Goal: Information Seeking & Learning: Learn about a topic

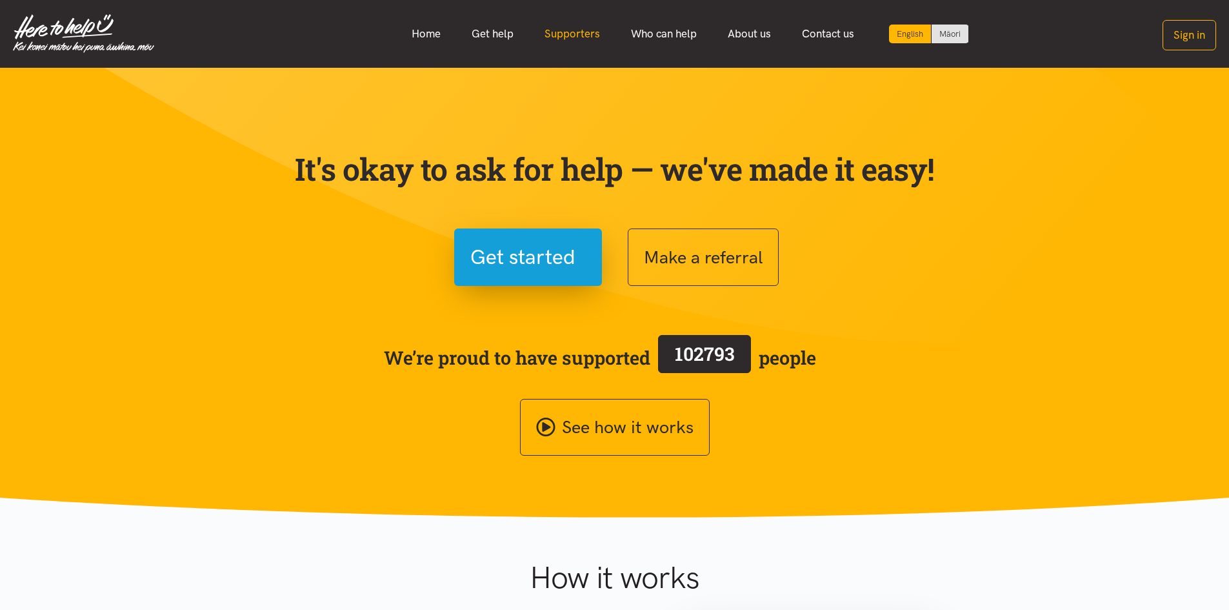
click at [593, 34] on link "Supporters" at bounding box center [572, 34] width 86 height 28
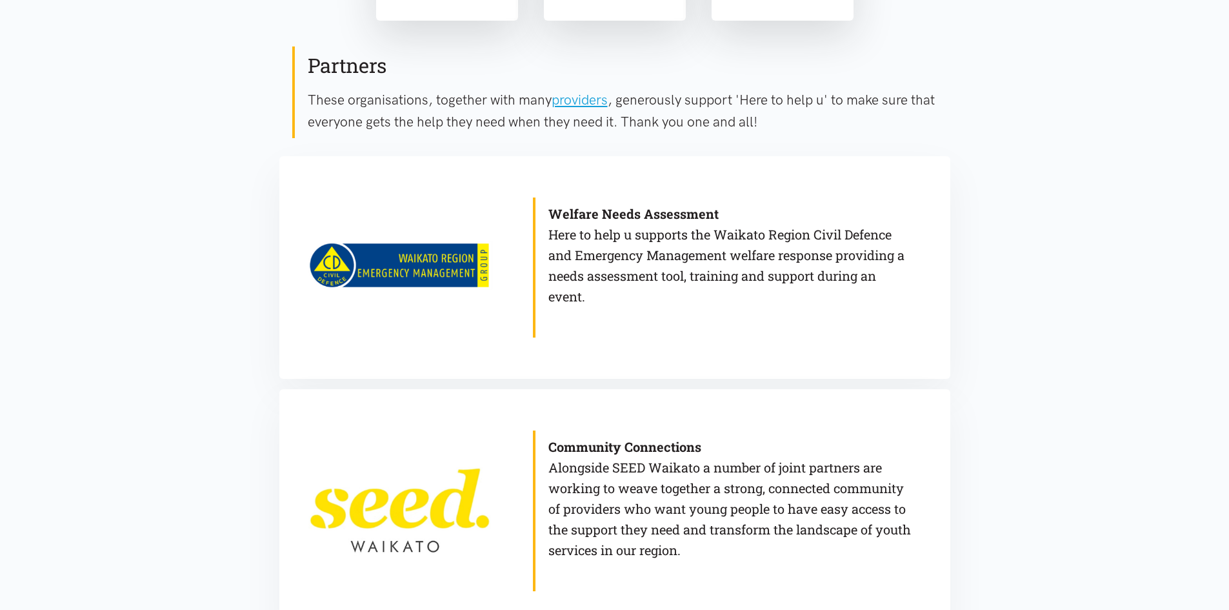
scroll to position [645, 0]
click at [646, 213] on b "Welfare Needs Assessment" at bounding box center [633, 214] width 170 height 17
copy p "Welfare Needs Assessment"
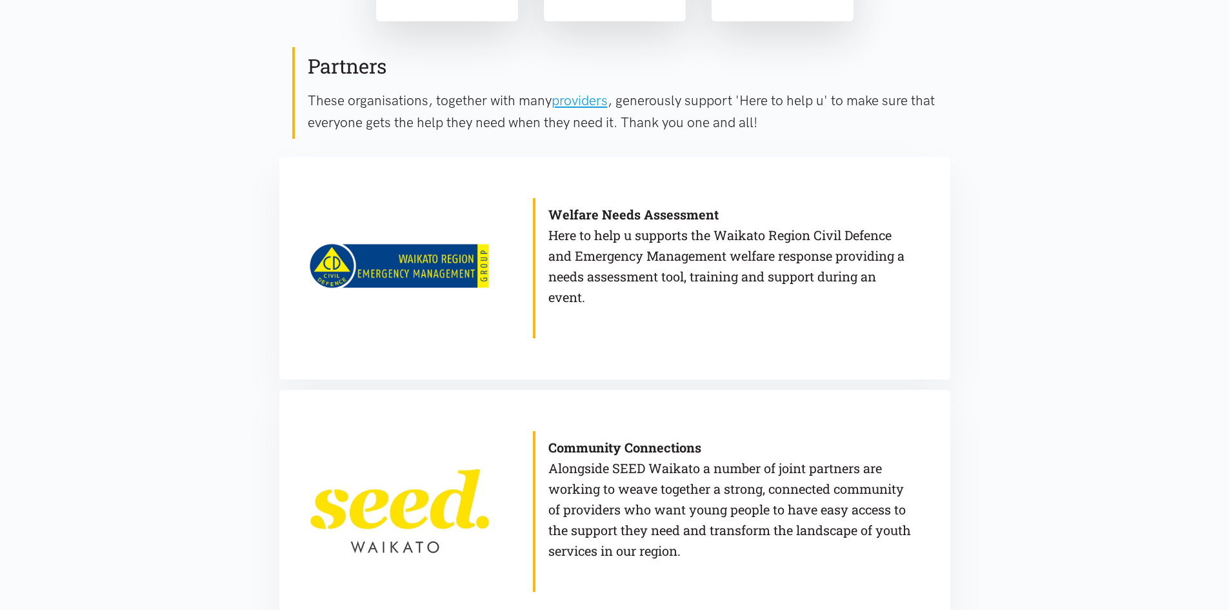
click at [597, 303] on p "Welfare Needs Assessment Here to help u supports the Waikato Region Civil Defen…" at bounding box center [729, 255] width 363 height 103
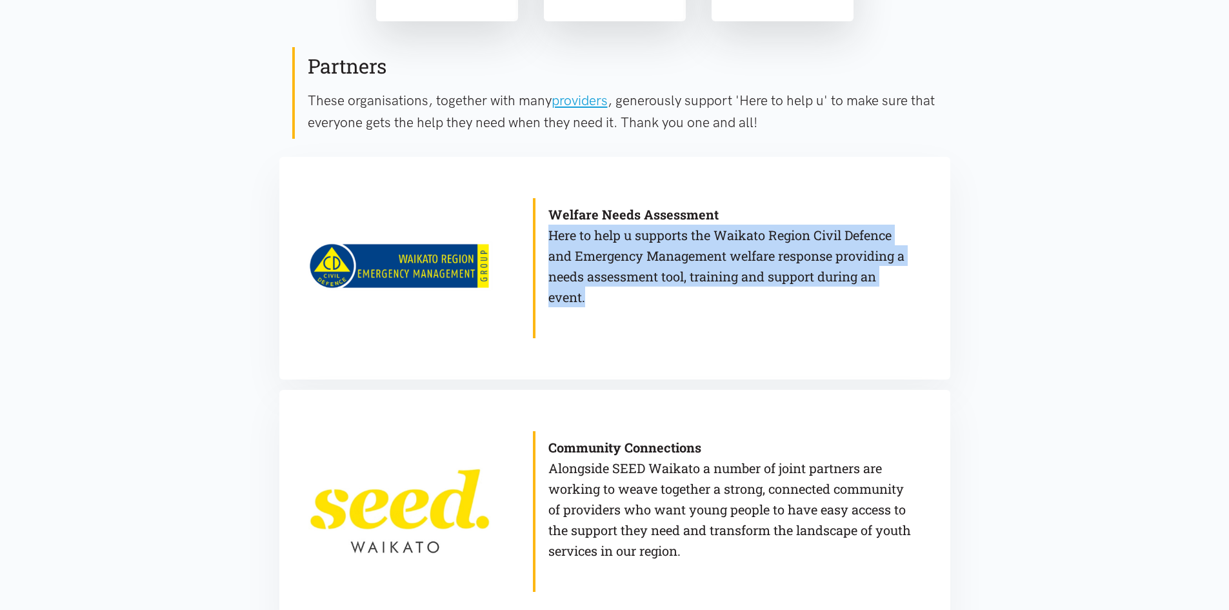
drag, startPoint x: 591, startPoint y: 299, endPoint x: 547, endPoint y: 235, distance: 77.5
click at [547, 235] on blockquote "Welfare Needs Assessment Here to help u supports the Waikato Region Civil Defen…" at bounding box center [722, 268] width 379 height 140
copy p "Here to help u supports the Waikato Region Civil Defence and Emergency Manageme…"
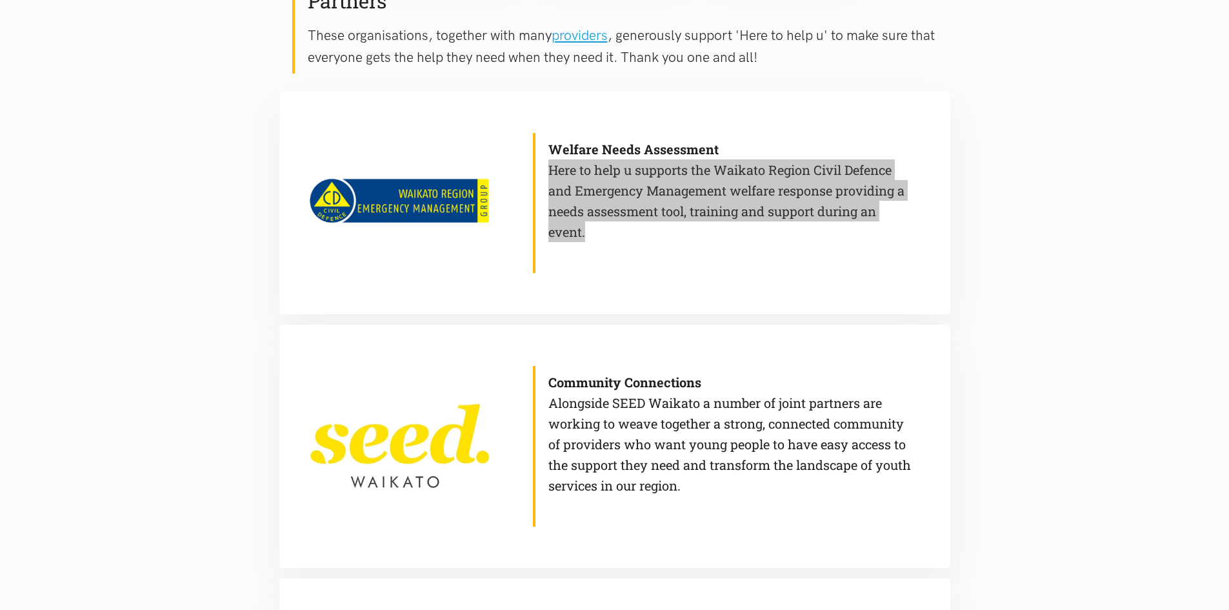
scroll to position [839, 0]
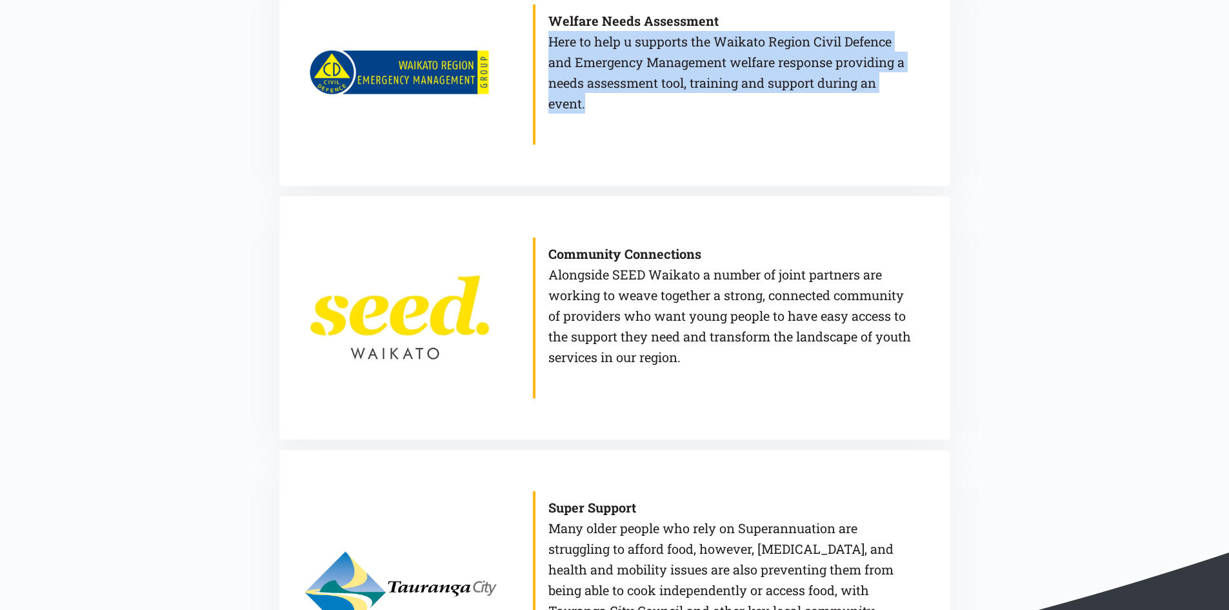
click at [654, 253] on b "Community Connections" at bounding box center [624, 253] width 153 height 17
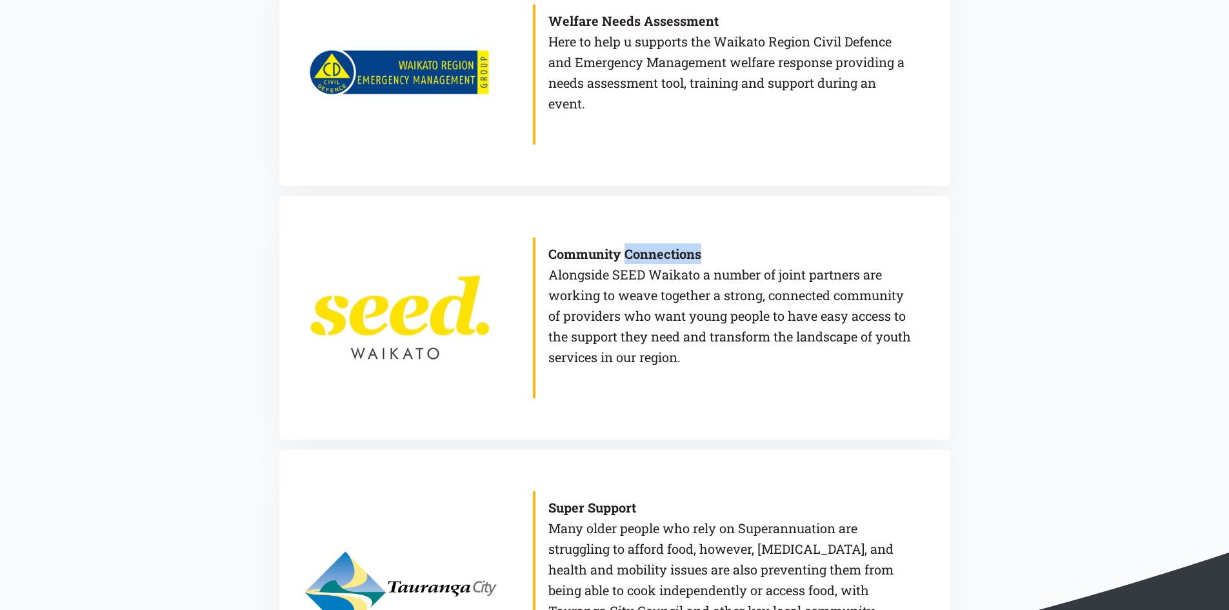
click at [654, 253] on b "Community Connections" at bounding box center [624, 253] width 153 height 17
copy p "Community Connections"
click at [402, 342] on link at bounding box center [399, 317] width 215 height 243
click at [664, 259] on b "Community Connections" at bounding box center [624, 253] width 153 height 17
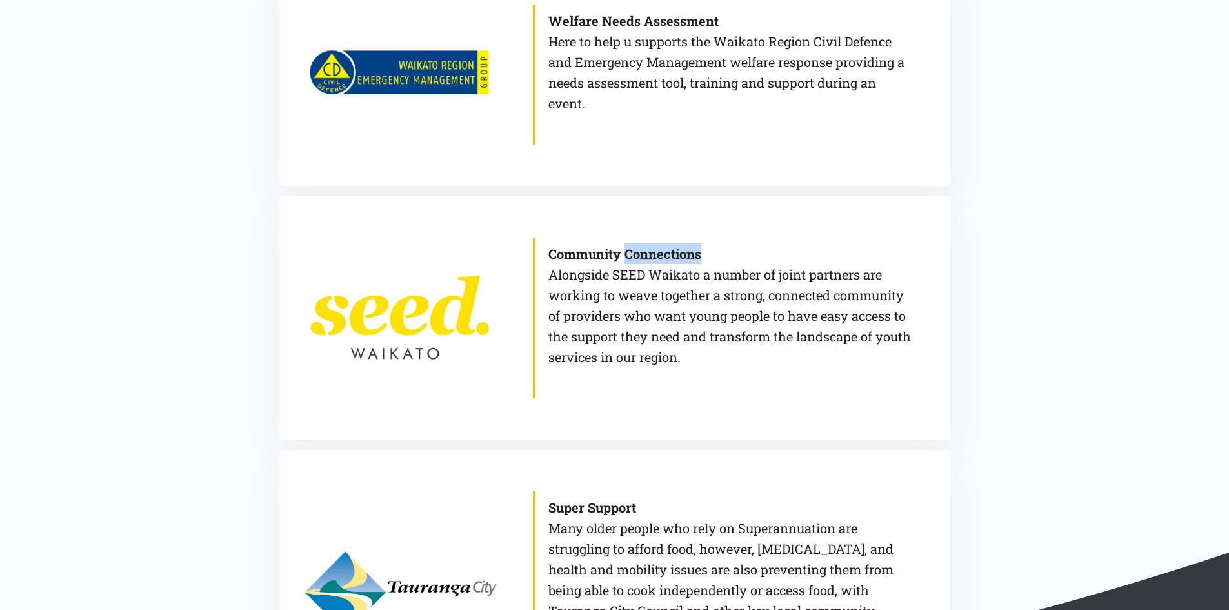
click at [664, 259] on b "Community Connections" at bounding box center [624, 253] width 153 height 17
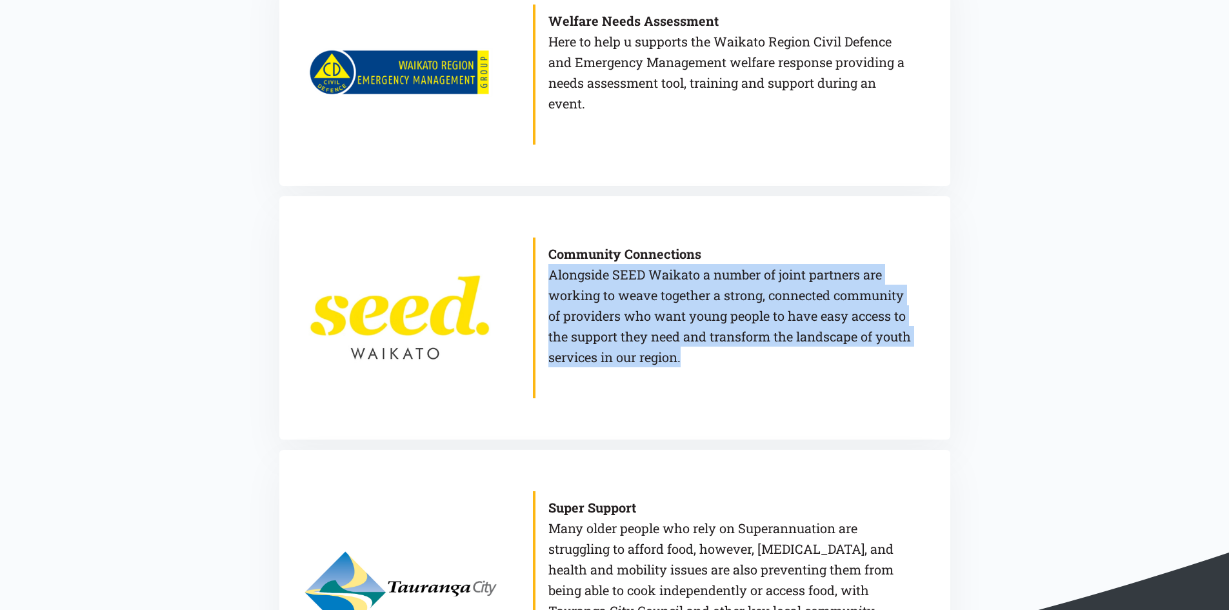
drag, startPoint x: 726, startPoint y: 360, endPoint x: 541, endPoint y: 266, distance: 207.1
click at [541, 266] on blockquote "Community Connections Alongside SEED Waikato a number of joint partners are wor…" at bounding box center [722, 317] width 379 height 161
copy p "Alongside SEED Waikato a number of joint partners are working to weave together…"
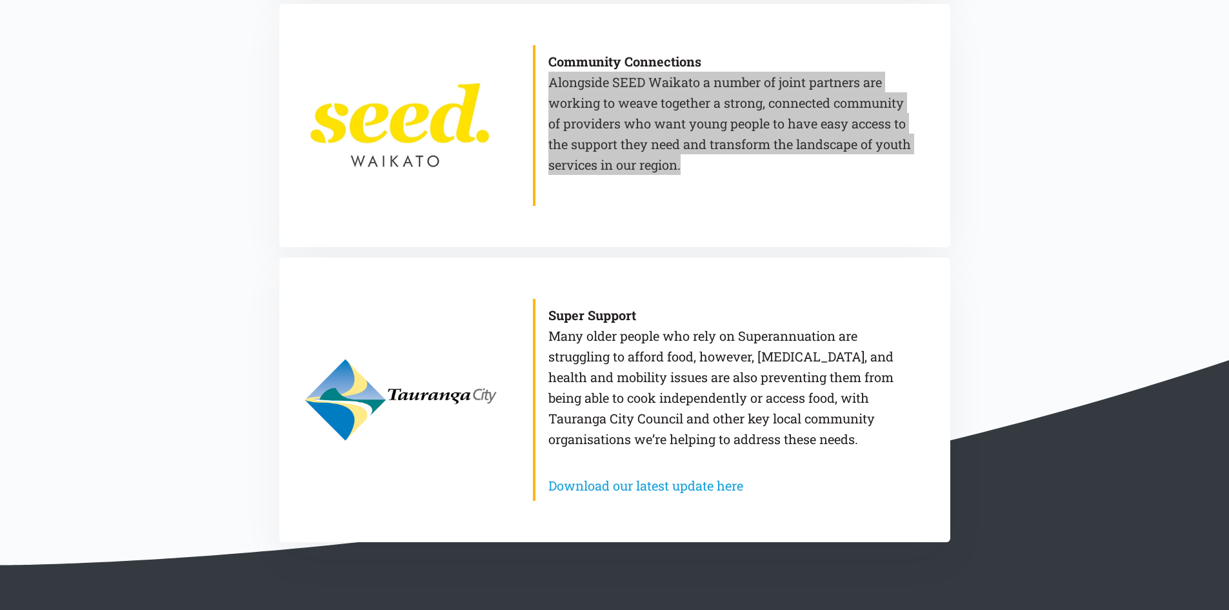
scroll to position [1032, 0]
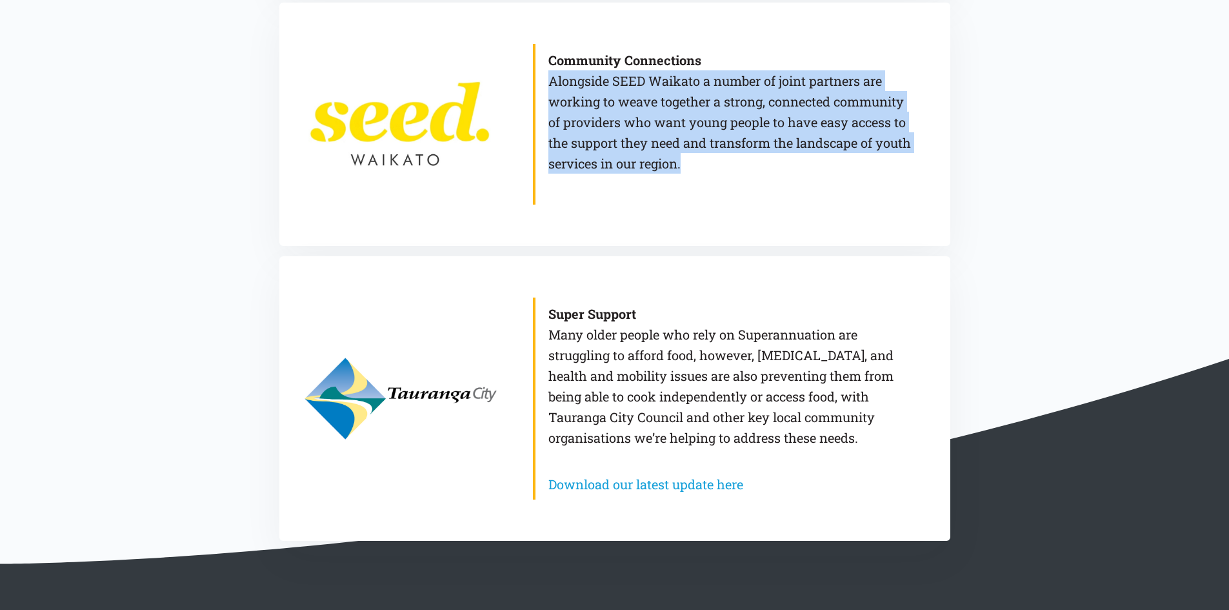
drag, startPoint x: 926, startPoint y: 410, endPoint x: 906, endPoint y: 441, distance: 36.9
click at [926, 410] on div "Super Support Many older people who rely on Superannuation are struggling to af…" at bounding box center [722, 398] width 430 height 284
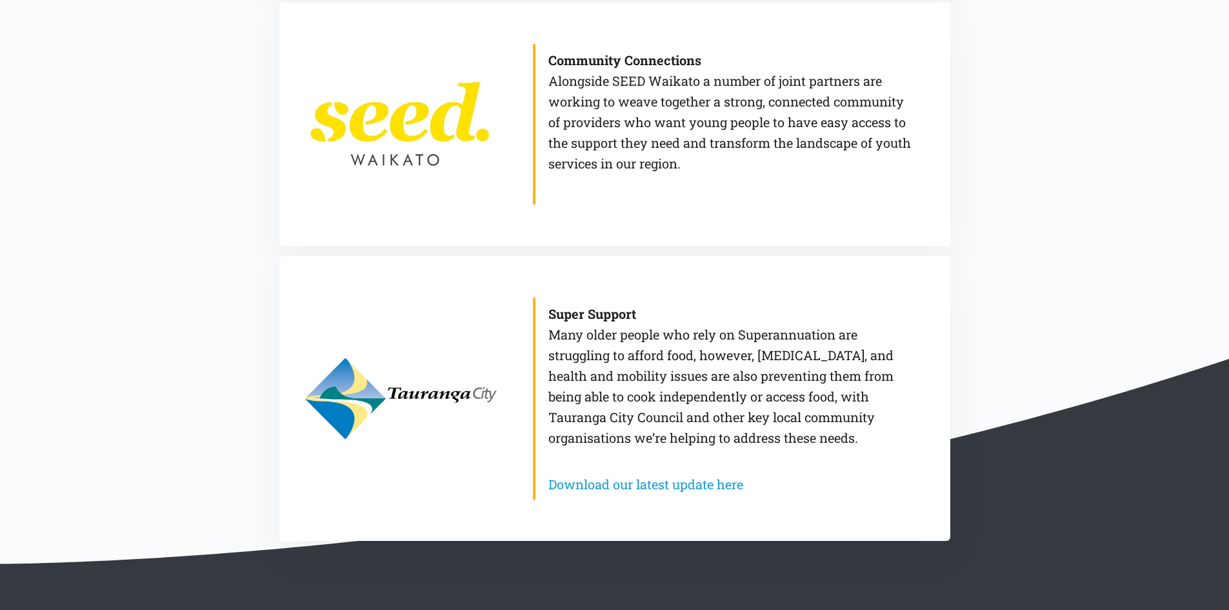
drag, startPoint x: 1059, startPoint y: 94, endPoint x: 835, endPoint y: 22, distance: 235.8
